Goal: Task Accomplishment & Management: Manage account settings

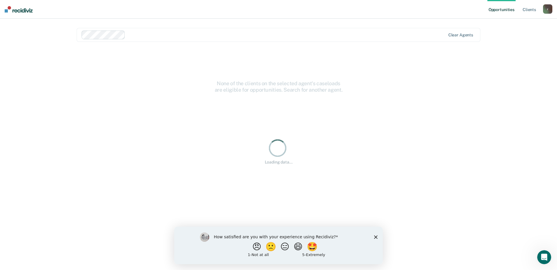
click at [374, 238] on icon "Close survey" at bounding box center [375, 236] width 3 height 3
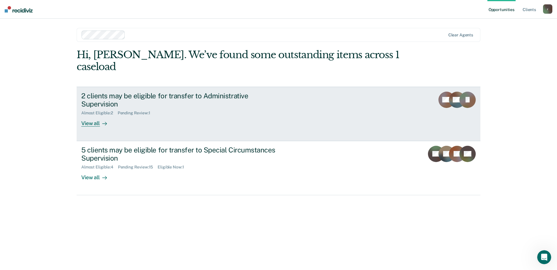
click at [258, 99] on div "2 clients may be eligible for transfer to Administrative Supervision Almost Eli…" at bounding box center [190, 109] width 219 height 35
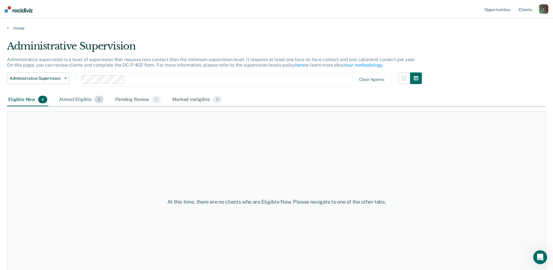
click at [66, 100] on div "Almost Eligible 2" at bounding box center [81, 100] width 47 height 13
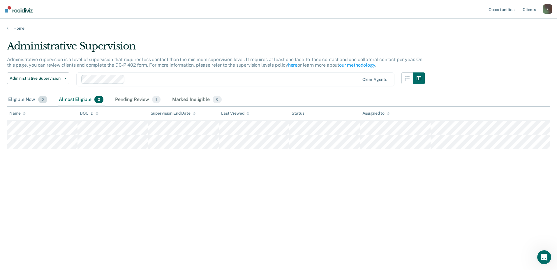
click at [18, 98] on div "Eligible Now 0" at bounding box center [27, 100] width 41 height 13
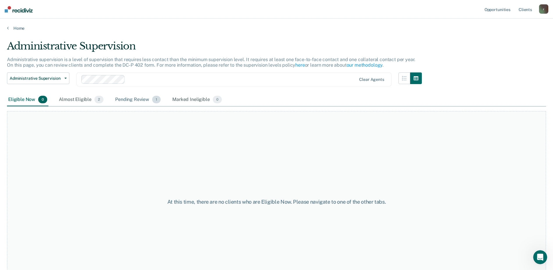
click at [122, 100] on div "Pending Review 1" at bounding box center [138, 100] width 48 height 13
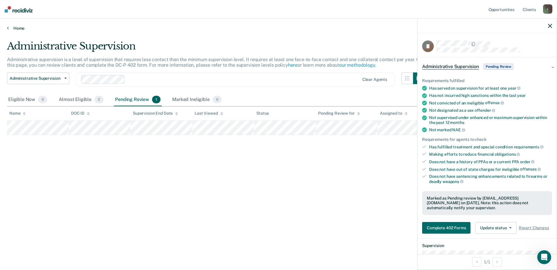
click at [17, 27] on link "Home" at bounding box center [278, 28] width 543 height 5
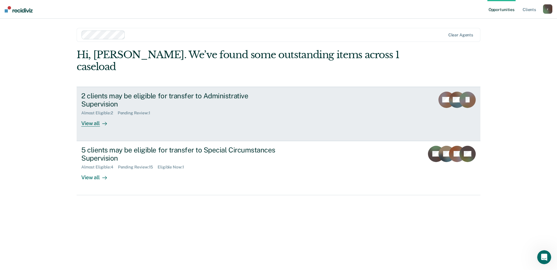
click at [192, 108] on div "Almost Eligible : 2 Pending Review : 1" at bounding box center [183, 111] width 205 height 7
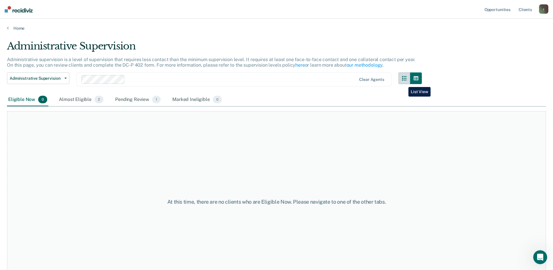
click at [404, 83] on button "button" at bounding box center [404, 79] width 12 height 12
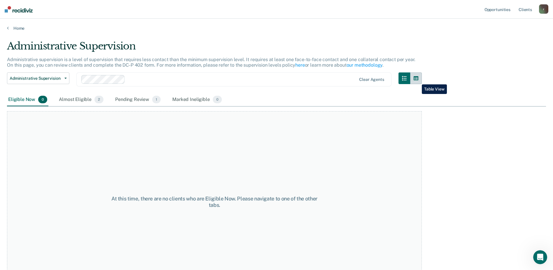
click at [417, 80] on icon "button" at bounding box center [416, 78] width 5 height 4
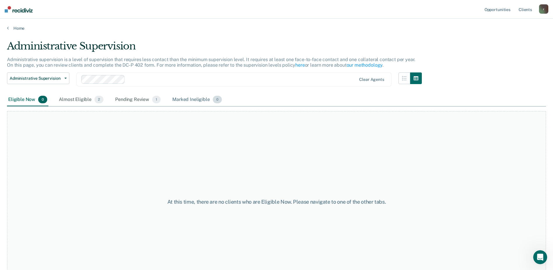
click at [191, 101] on div "Marked Ineligible 0" at bounding box center [197, 100] width 52 height 13
click at [117, 100] on div "Pending Review 1" at bounding box center [138, 100] width 48 height 13
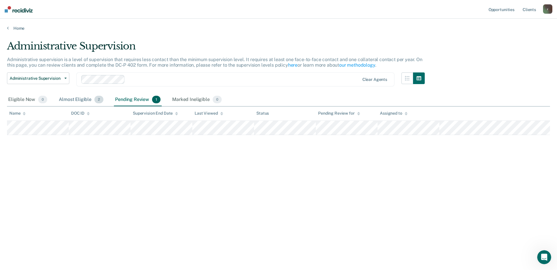
click at [82, 100] on div "Almost Eligible 2" at bounding box center [81, 100] width 47 height 13
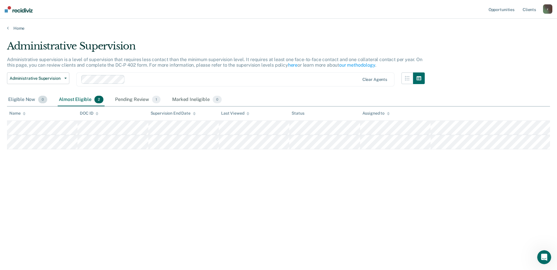
click at [25, 99] on div "Eligible Now 0" at bounding box center [27, 100] width 41 height 13
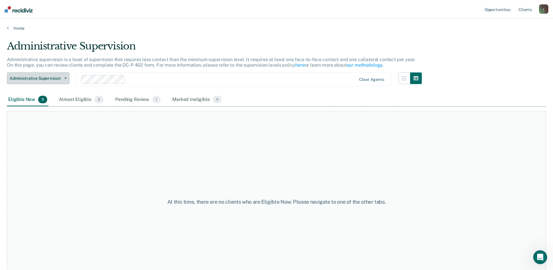
click at [66, 82] on button "Administrative Supervision" at bounding box center [38, 79] width 62 height 12
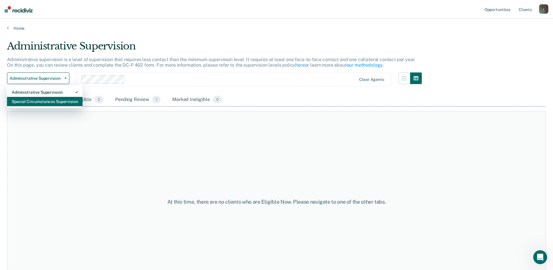
click at [58, 101] on div "Special Circumstances Supervision" at bounding box center [45, 101] width 66 height 9
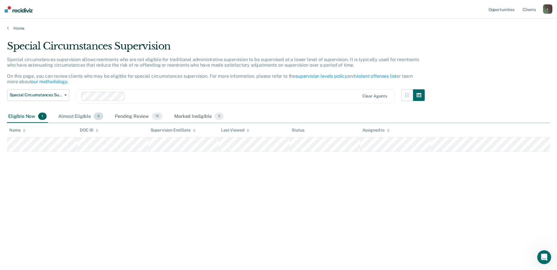
click at [71, 115] on div "Almost Eligible 4" at bounding box center [80, 116] width 47 height 13
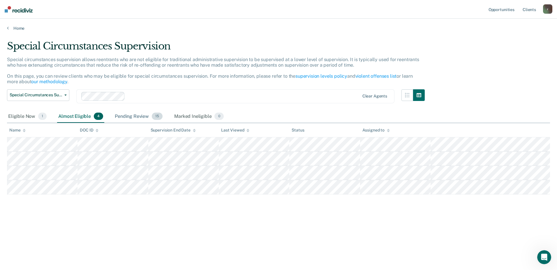
click at [129, 114] on div "Pending Review 15" at bounding box center [139, 116] width 50 height 13
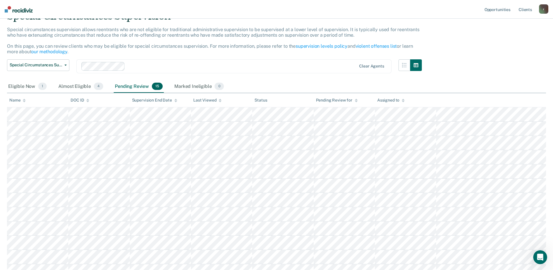
scroll to position [29, 0]
click at [23, 89] on div "Eligible Now 1" at bounding box center [27, 87] width 41 height 13
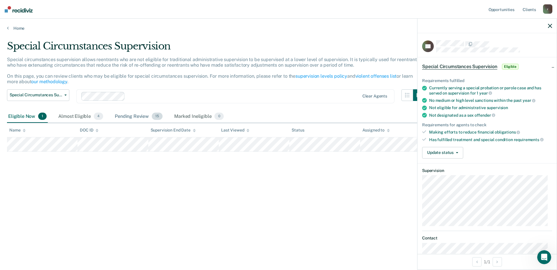
click at [144, 114] on div "Pending Review 15" at bounding box center [139, 116] width 50 height 13
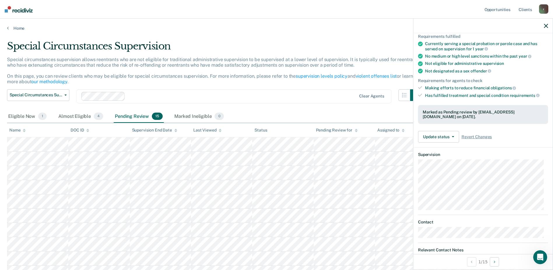
scroll to position [9, 0]
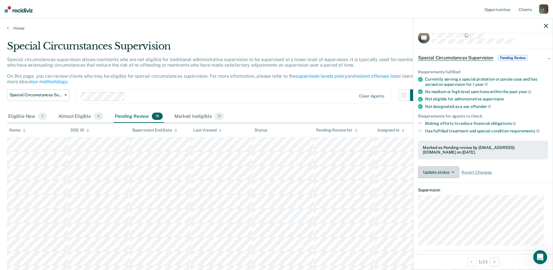
click at [454, 173] on button "Update status" at bounding box center [438, 173] width 41 height 12
click at [499, 190] on dt "Supervision" at bounding box center [483, 190] width 130 height 5
click at [449, 170] on button "Update status" at bounding box center [438, 173] width 41 height 12
click at [521, 163] on div "Requirements fulfilled Currently serving a special probation or parole case and…" at bounding box center [482, 121] width 139 height 123
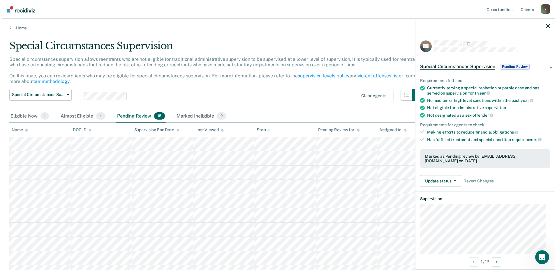
scroll to position [0, 0]
click at [482, 182] on span "Revert Changes" at bounding box center [476, 181] width 30 height 5
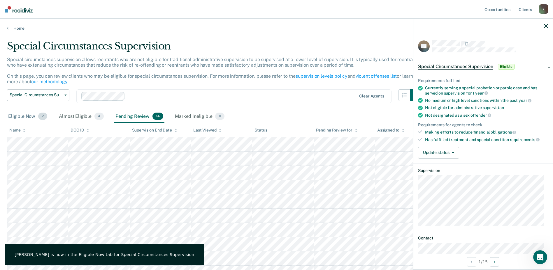
click at [18, 115] on div "Eligible Now 2" at bounding box center [27, 116] width 41 height 13
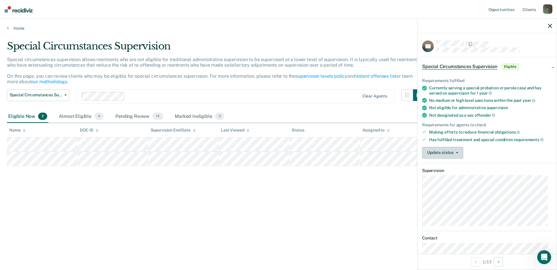
click at [457, 153] on button "Update status" at bounding box center [442, 153] width 41 height 12
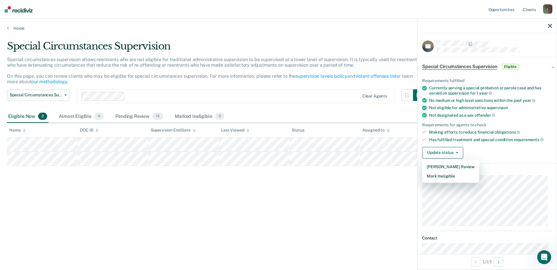
click at [513, 153] on div "Update status [PERSON_NAME] Review Mark Ineligible" at bounding box center [487, 153] width 130 height 12
click at [330, 108] on div "Special Circumstances Supervision Administrative Supervision Special Circumstan…" at bounding box center [216, 99] width 418 height 21
click at [495, 151] on div "Update status [PERSON_NAME] Review Mark Ineligible" at bounding box center [487, 153] width 130 height 12
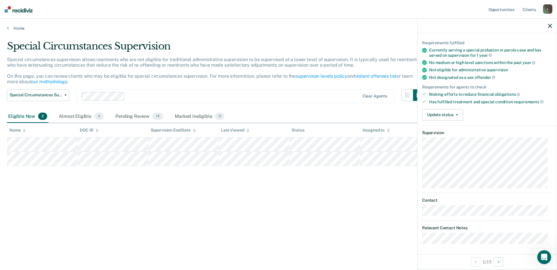
scroll to position [38, 0]
click at [546, 258] on icon "Open Intercom Messenger" at bounding box center [545, 258] width 10 height 10
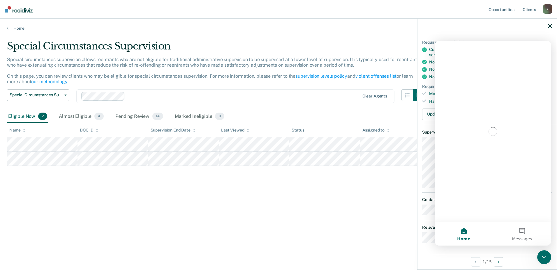
scroll to position [0, 0]
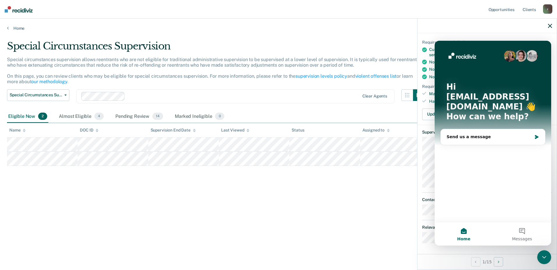
click at [367, 202] on div "Special Circumstances Supervision Special circumstances supervision allows reen…" at bounding box center [278, 133] width 543 height 187
click at [543, 253] on div "Close Intercom Messenger" at bounding box center [544, 258] width 14 height 14
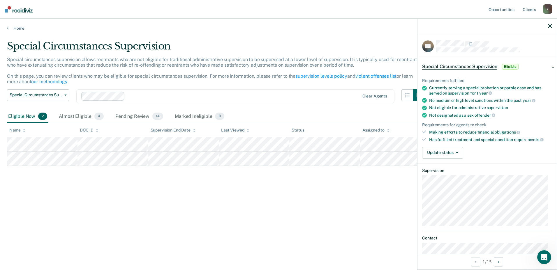
click at [499, 80] on div "Requirements fulfilled" at bounding box center [487, 80] width 130 height 5
click at [464, 91] on div "Currently serving a special probation or parole case and has served on supervis…" at bounding box center [490, 91] width 123 height 10
click at [140, 119] on div "Pending Review 14" at bounding box center [139, 116] width 50 height 13
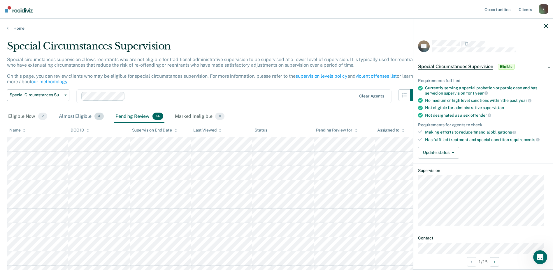
click at [73, 117] on div "Almost Eligible 4" at bounding box center [81, 116] width 47 height 13
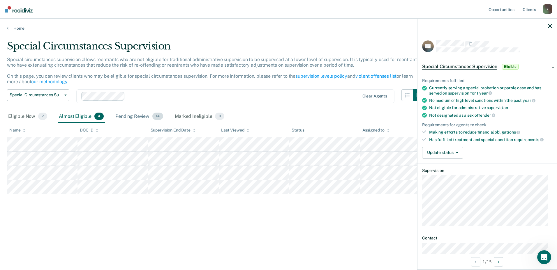
click at [135, 116] on div "Pending Review 14" at bounding box center [139, 116] width 50 height 13
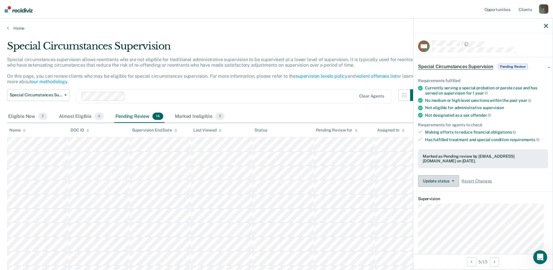
click at [451, 178] on button "Update status" at bounding box center [438, 181] width 41 height 12
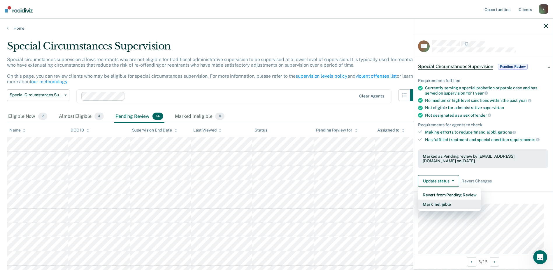
click at [453, 204] on button "Mark Ineligible" at bounding box center [449, 204] width 63 height 9
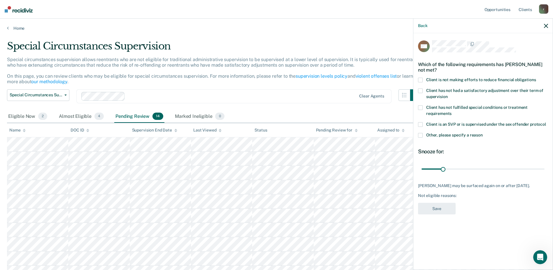
click at [421, 80] on span at bounding box center [420, 80] width 5 height 5
drag, startPoint x: 444, startPoint y: 170, endPoint x: 462, endPoint y: 167, distance: 18.8
type input "60"
click at [462, 167] on input "range" at bounding box center [482, 169] width 123 height 10
click at [441, 206] on button "Save" at bounding box center [437, 209] width 38 height 12
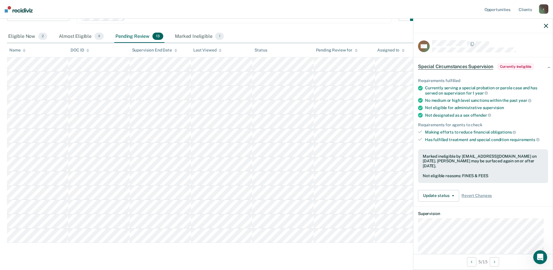
scroll to position [87, 0]
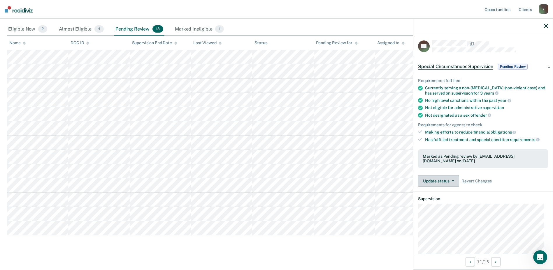
click at [452, 179] on button "Update status" at bounding box center [438, 181] width 41 height 12
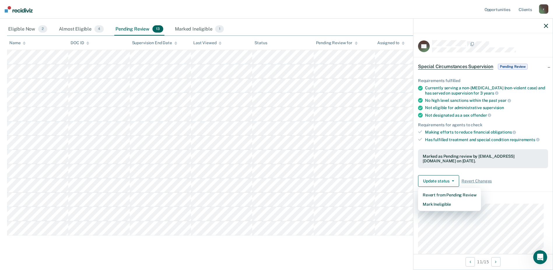
click at [532, 193] on article "EB Special Circumstances Supervision Pending Review Requirements fulfilled Curr…" at bounding box center [483, 177] width 130 height 275
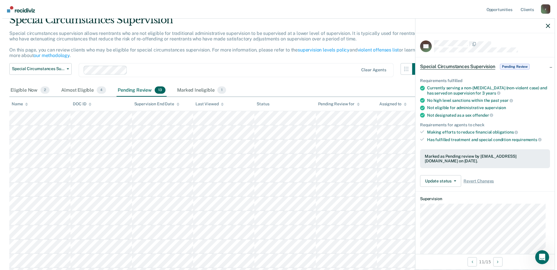
scroll to position [0, 0]
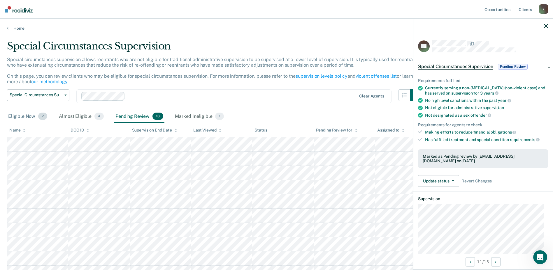
click at [24, 119] on div "Eligible Now 2" at bounding box center [27, 116] width 41 height 13
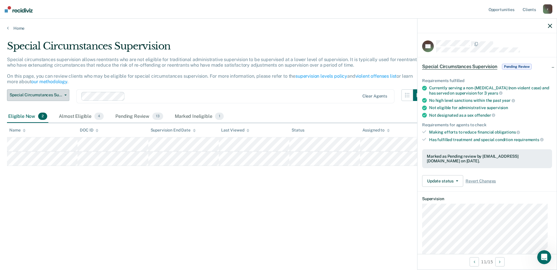
click at [45, 94] on span "Special Circumstances Supervision" at bounding box center [36, 95] width 52 height 5
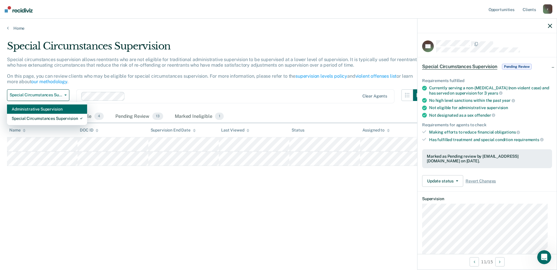
click at [33, 112] on div "Administrative Supervision" at bounding box center [47, 109] width 71 height 9
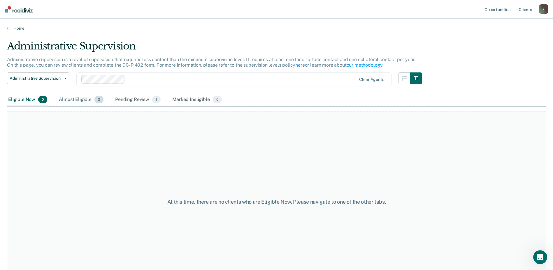
click at [71, 98] on div "Almost Eligible 2" at bounding box center [81, 100] width 47 height 13
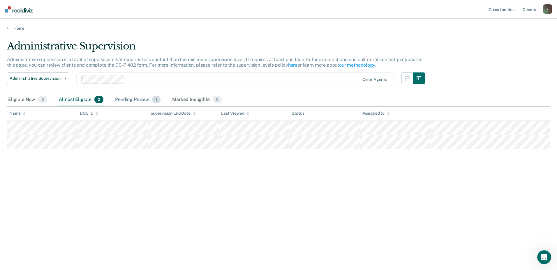
click at [145, 99] on div "Pending Review 1" at bounding box center [138, 100] width 48 height 13
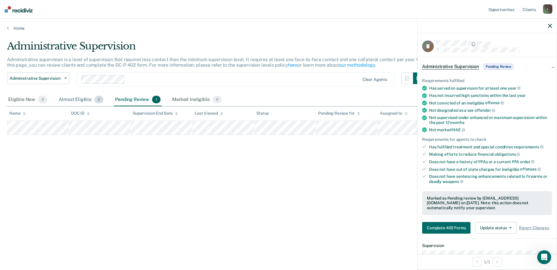
click at [67, 98] on div "Almost Eligible 2" at bounding box center [81, 100] width 47 height 13
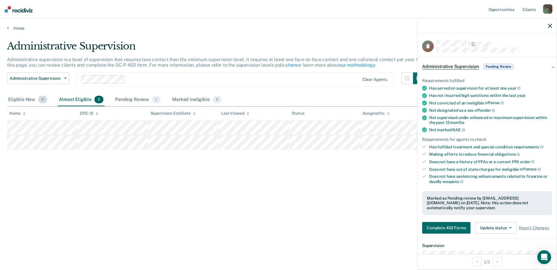
click at [21, 100] on div "Eligible Now 0" at bounding box center [27, 100] width 41 height 13
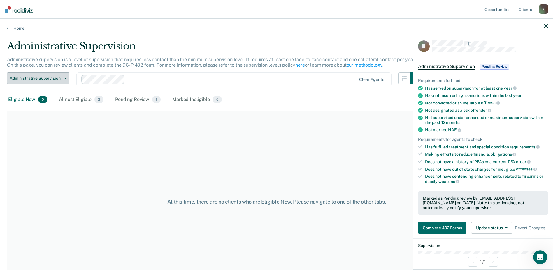
click at [67, 78] on button "Administrative Supervision" at bounding box center [38, 79] width 62 height 12
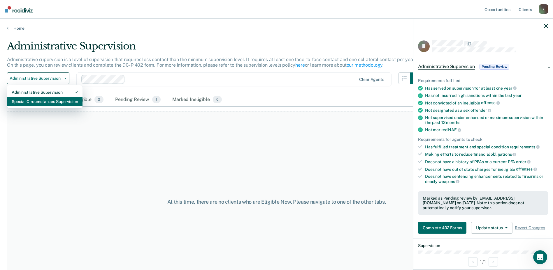
click at [54, 102] on div "Special Circumstances Supervision" at bounding box center [45, 101] width 66 height 9
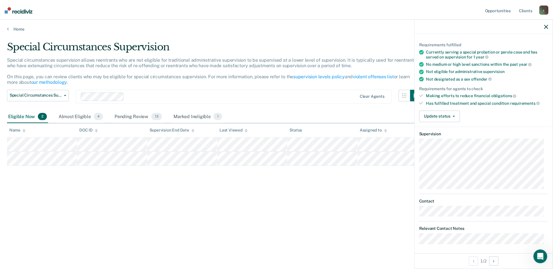
scroll to position [38, 0]
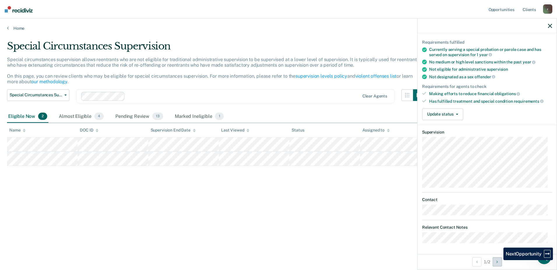
click at [499, 261] on button "Next Opportunity" at bounding box center [497, 262] width 9 height 9
click at [476, 265] on button "Previous Opportunity" at bounding box center [476, 262] width 9 height 9
click at [448, 111] on button "Update status" at bounding box center [442, 115] width 41 height 12
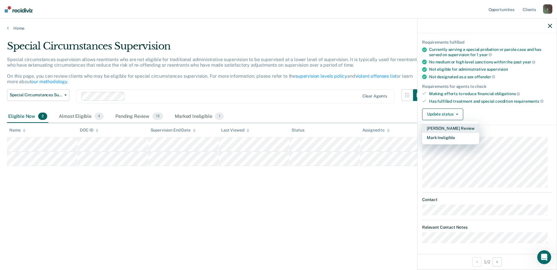
click at [447, 128] on button "[PERSON_NAME] Review" at bounding box center [450, 128] width 57 height 9
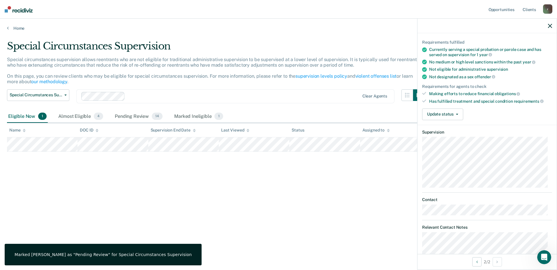
click at [445, 105] on div "Requirements fulfilled Currently serving a special probation or parole case and…" at bounding box center [487, 78] width 139 height 94
click at [437, 112] on button "Update status" at bounding box center [442, 115] width 41 height 12
click at [444, 129] on button "[PERSON_NAME] Review" at bounding box center [450, 128] width 57 height 9
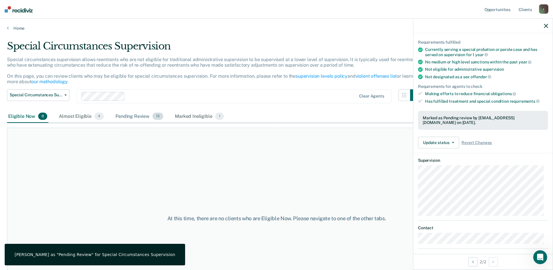
click at [125, 116] on div "Pending Review 15" at bounding box center [139, 116] width 50 height 13
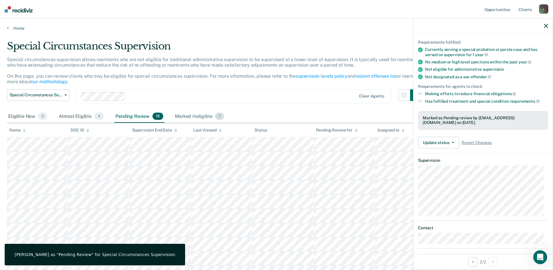
click at [196, 113] on div "Marked Ineligible 1" at bounding box center [199, 116] width 51 height 13
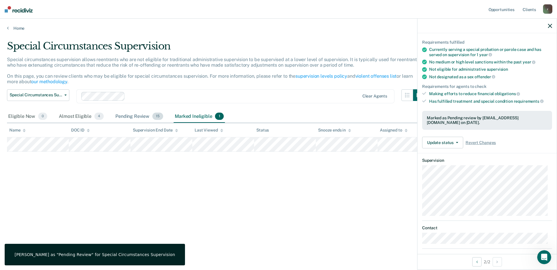
click at [141, 117] on div "Pending Review 15" at bounding box center [139, 116] width 50 height 13
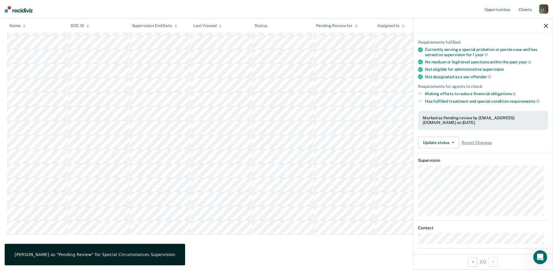
scroll to position [123, 0]
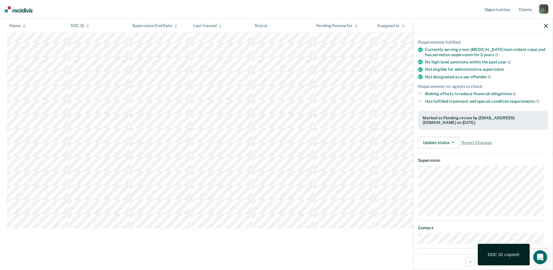
click at [506, 254] on div "DOC ID copied!" at bounding box center [504, 254] width 32 height 5
click at [536, 254] on div "Open Intercom Messenger" at bounding box center [539, 257] width 19 height 19
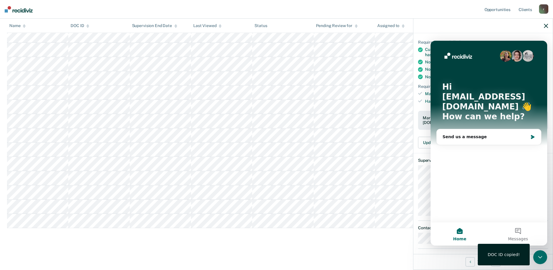
click at [387, 252] on main "Special Circumstances Supervision Special circumstances supervision allows reen…" at bounding box center [276, 88] width 553 height 361
click at [539, 258] on icon "Close Intercom Messenger" at bounding box center [540, 257] width 4 height 2
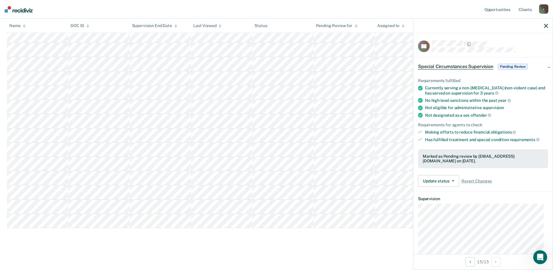
click at [448, 68] on span "Special Circumstances Supervision" at bounding box center [455, 67] width 75 height 6
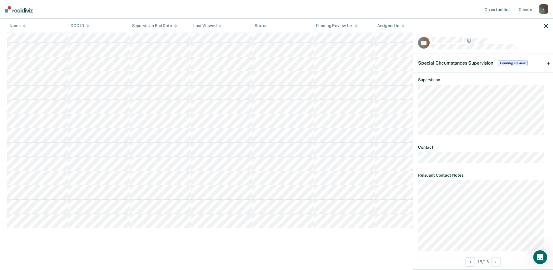
scroll to position [0, 0]
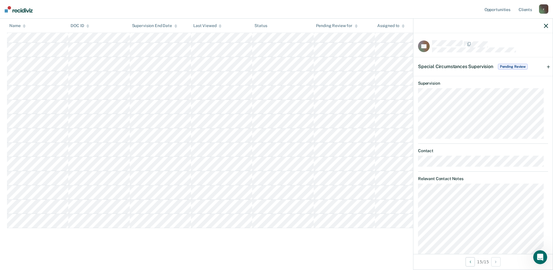
click at [543, 66] on div "Special Circumstances Supervision Pending Review" at bounding box center [482, 66] width 139 height 19
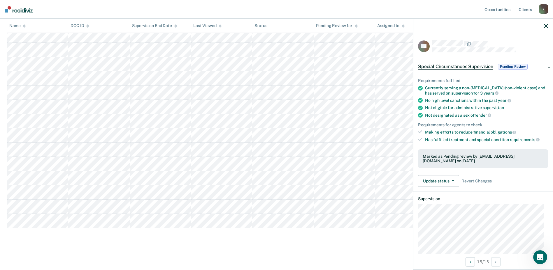
click at [522, 66] on span "Pending Review" at bounding box center [513, 67] width 30 height 6
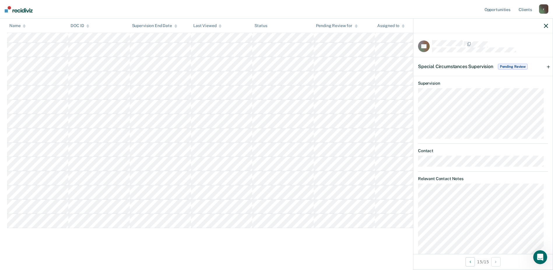
click at [522, 66] on span "Pending Review" at bounding box center [513, 67] width 30 height 6
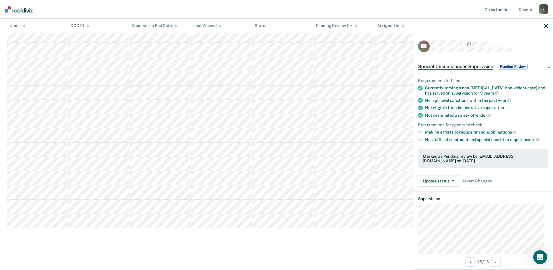
click at [469, 103] on ul "Requirements fulfilled Currently serving a non-[MEDICAL_DATA] (non-violent case…" at bounding box center [483, 110] width 130 height 64
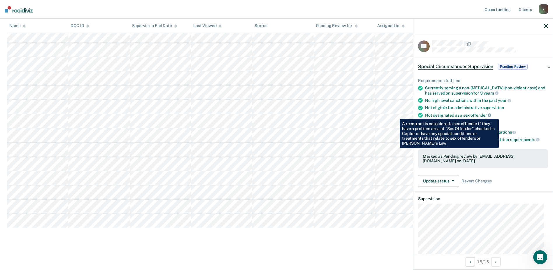
click at [488, 115] on icon at bounding box center [489, 115] width 3 height 3
